Goal: Task Accomplishment & Management: Manage account settings

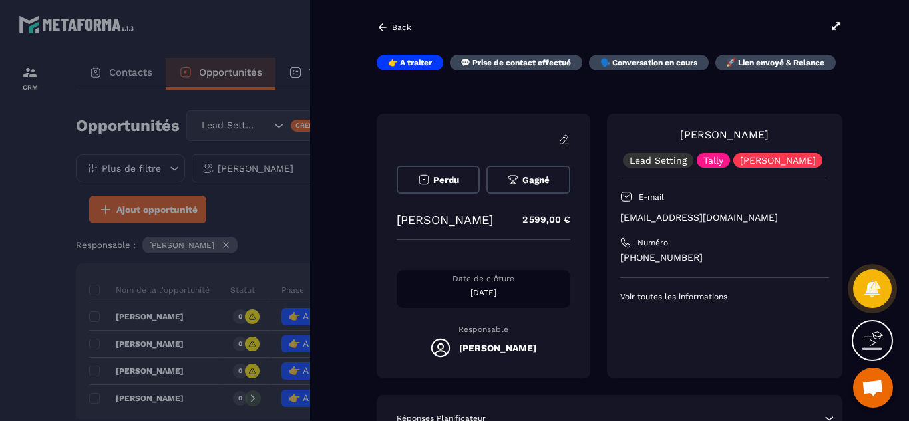
click at [41, 266] on div at bounding box center [454, 210] width 909 height 421
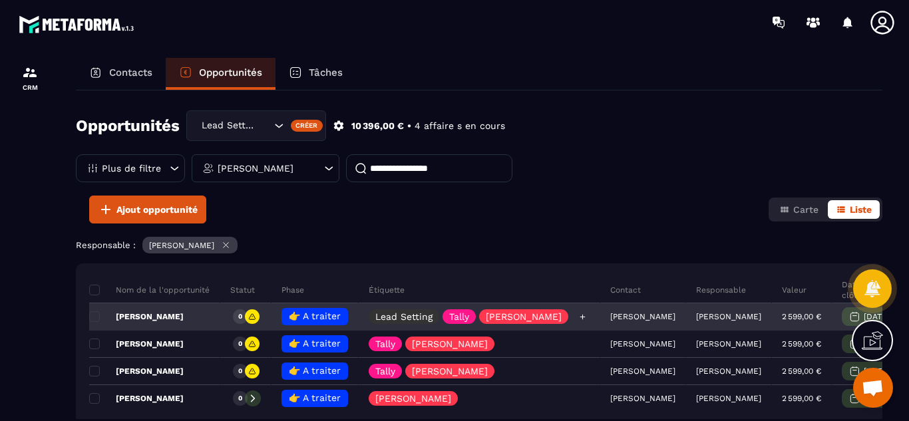
click at [578, 316] on icon at bounding box center [582, 317] width 9 height 9
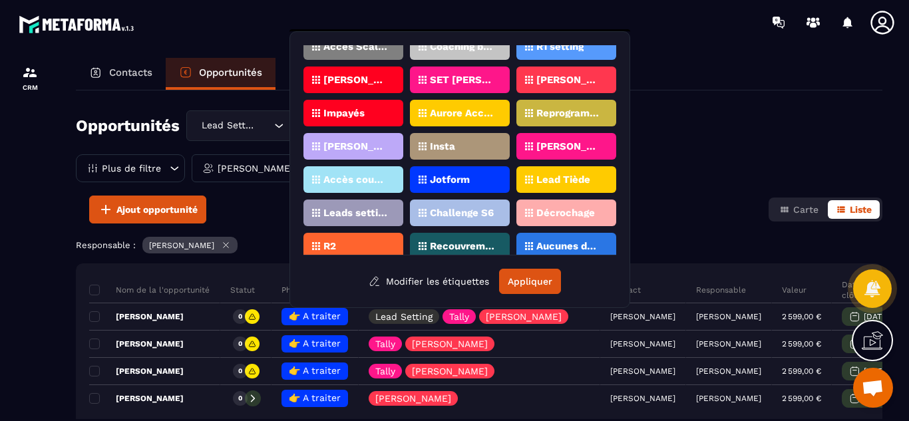
scroll to position [187, 0]
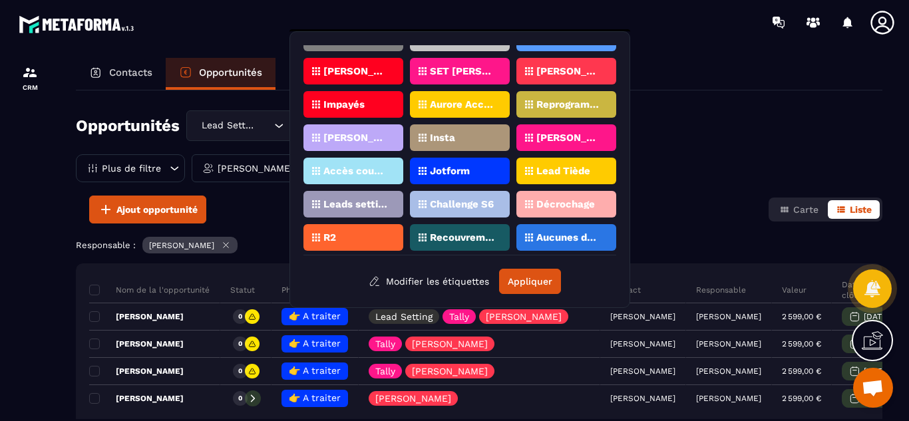
click at [568, 172] on p "Lead Tiède" at bounding box center [564, 170] width 54 height 9
click at [535, 280] on button "Appliquer" at bounding box center [530, 281] width 62 height 25
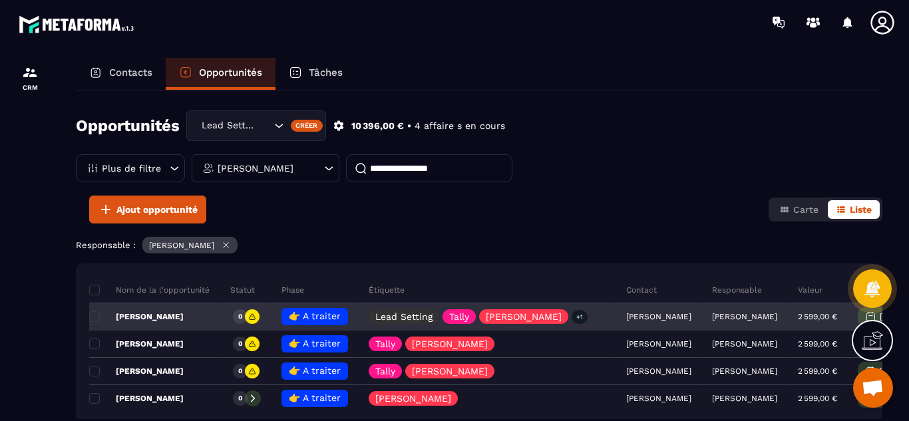
click at [148, 317] on p "[PERSON_NAME]" at bounding box center [136, 317] width 95 height 11
click at [148, 317] on div "Opportunités Lead Setting Créer 10 396,00 € • 4 affaire s en cours Plus de filt…" at bounding box center [479, 255] width 807 height 329
